Goal: Transaction & Acquisition: Download file/media

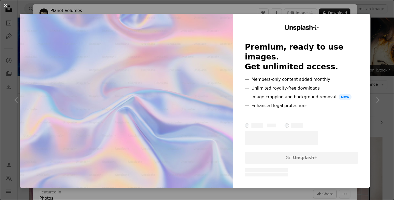
scroll to position [4010, 0]
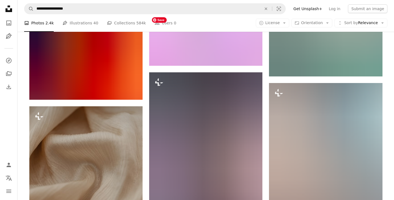
scroll to position [6059, 0]
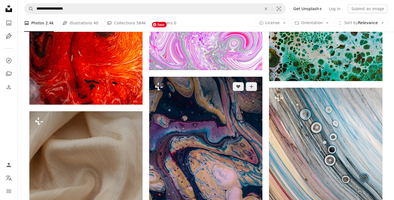
click at [209, 124] on img at bounding box center [205, 162] width 113 height 170
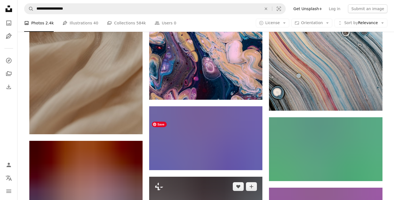
scroll to position [6203, 0]
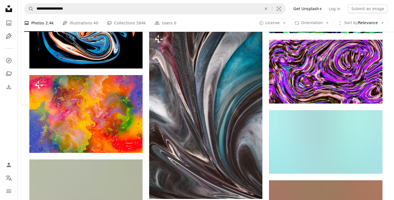
scroll to position [6354, 0]
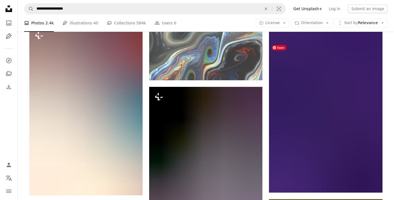
scroll to position [7524, 0]
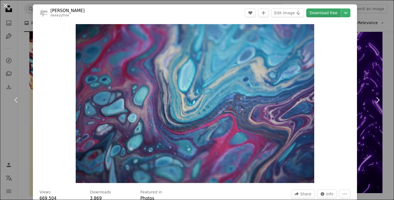
click at [335, 12] on link "Download free" at bounding box center [323, 12] width 35 height 9
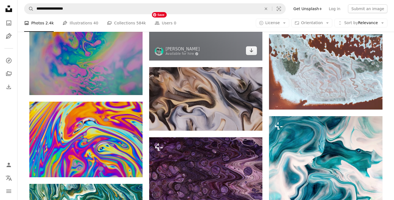
scroll to position [8422, 0]
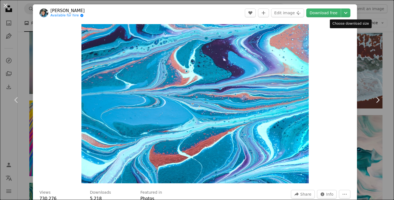
click at [330, 18] on header "[PERSON_NAME] Available for hire A checkmark inside of a circle A heart A plus …" at bounding box center [195, 12] width 324 height 17
click at [332, 13] on link "Download free" at bounding box center [323, 12] width 35 height 9
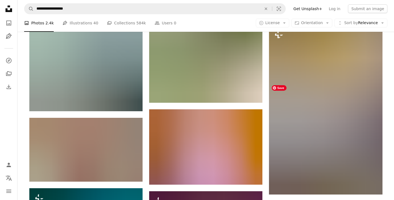
scroll to position [9502, 0]
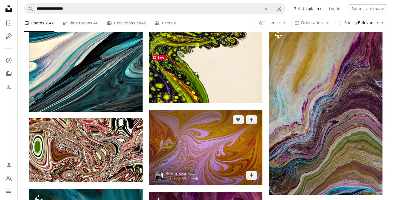
click at [221, 110] on img at bounding box center [205, 147] width 113 height 75
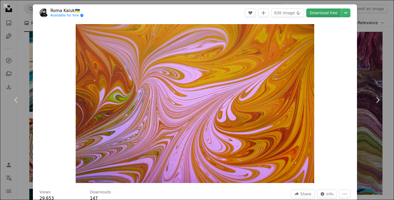
click at [325, 12] on link "Download free" at bounding box center [323, 12] width 35 height 9
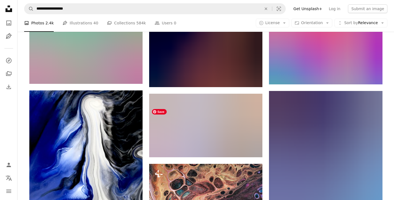
scroll to position [9856, 0]
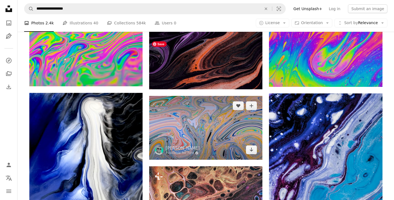
click at [217, 96] on img at bounding box center [205, 128] width 113 height 64
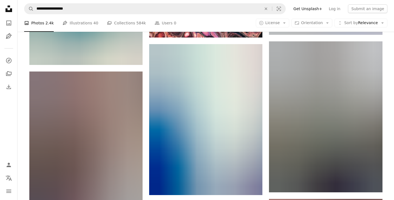
scroll to position [10154, 0]
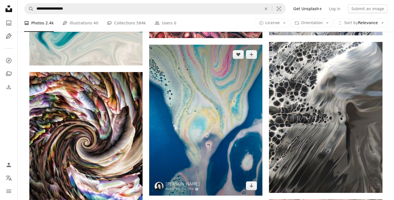
click at [219, 87] on img at bounding box center [205, 120] width 113 height 151
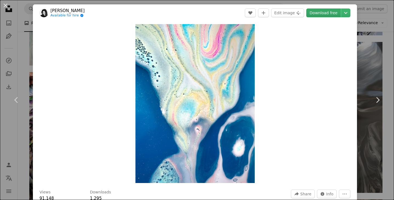
click at [334, 12] on link "Download free" at bounding box center [323, 12] width 35 height 9
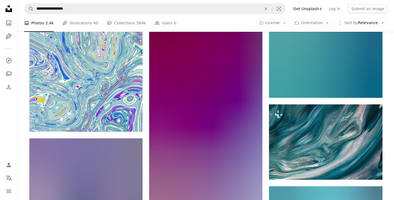
scroll to position [11223, 0]
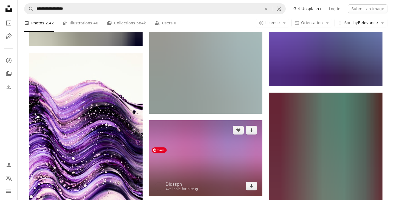
scroll to position [11700, 0]
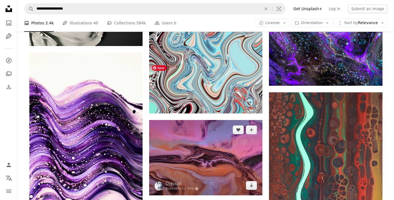
click at [239, 120] on img at bounding box center [205, 157] width 113 height 75
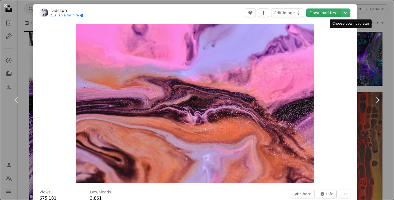
click at [334, 13] on link "Download free" at bounding box center [323, 12] width 35 height 9
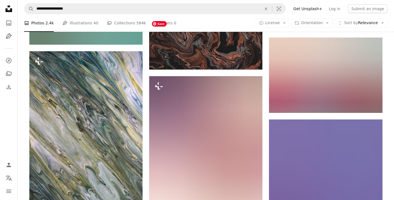
scroll to position [13523, 0]
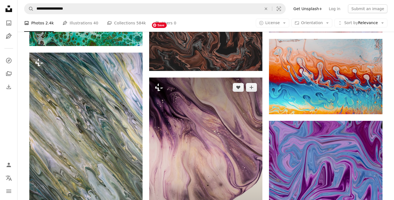
click at [244, 134] on img at bounding box center [205, 163] width 113 height 170
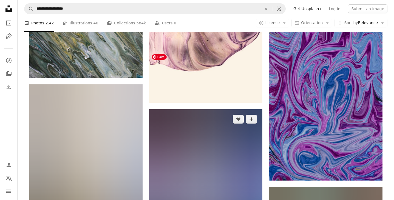
scroll to position [13669, 0]
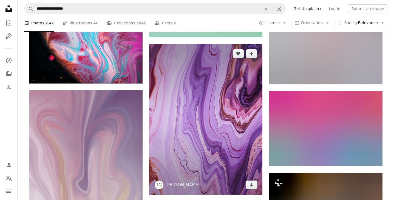
scroll to position [15337, 0]
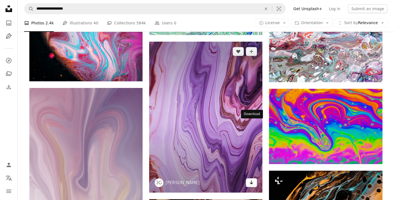
click at [253, 179] on icon "Arrow pointing down" at bounding box center [251, 182] width 4 height 7
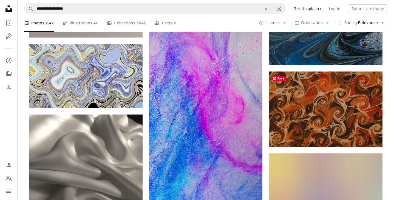
scroll to position [15848, 0]
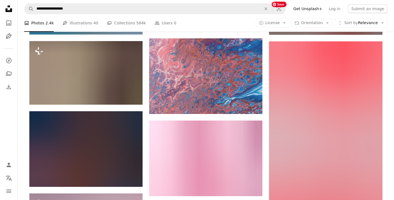
scroll to position [16326, 0]
